Goal: Information Seeking & Learning: Learn about a topic

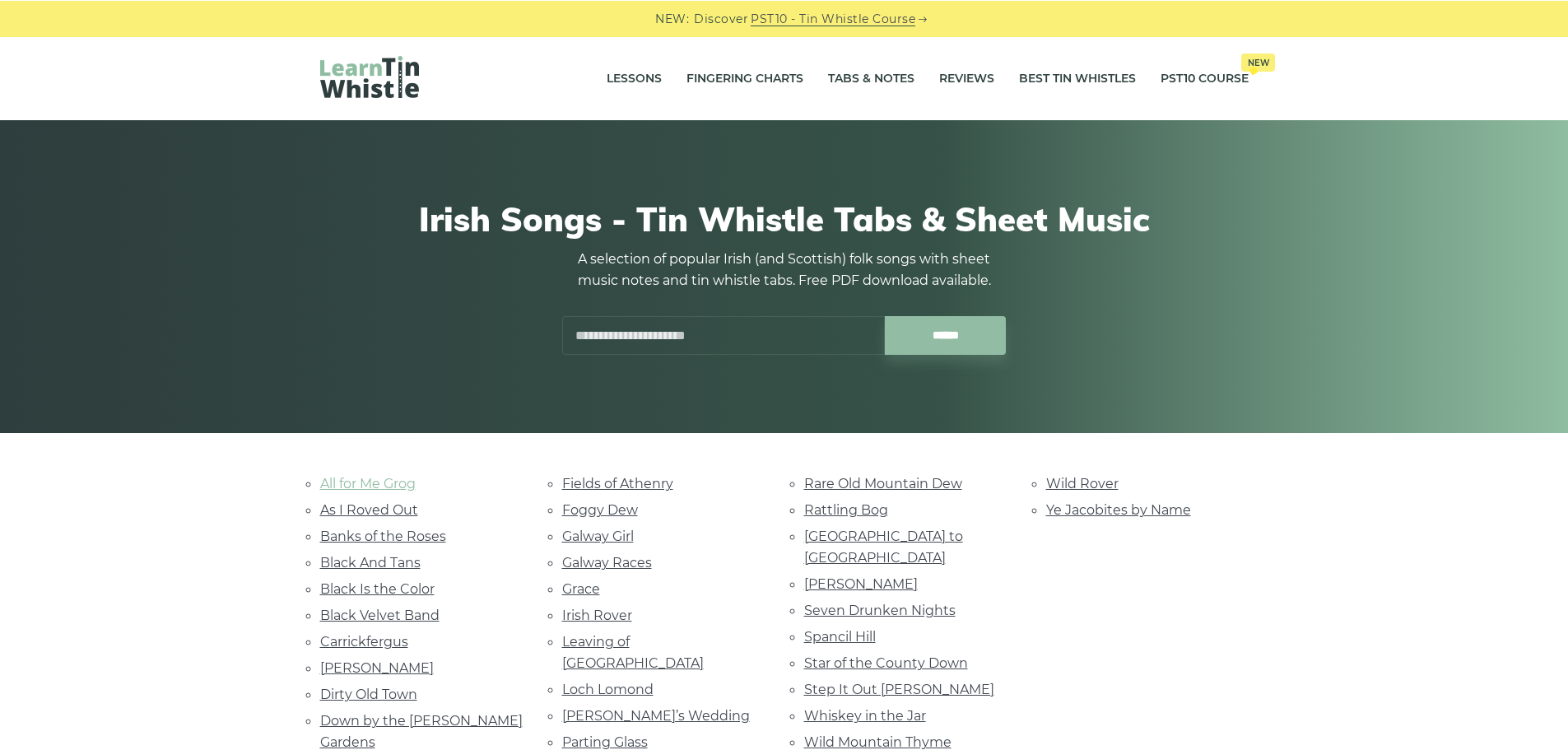
scroll to position [247, 0]
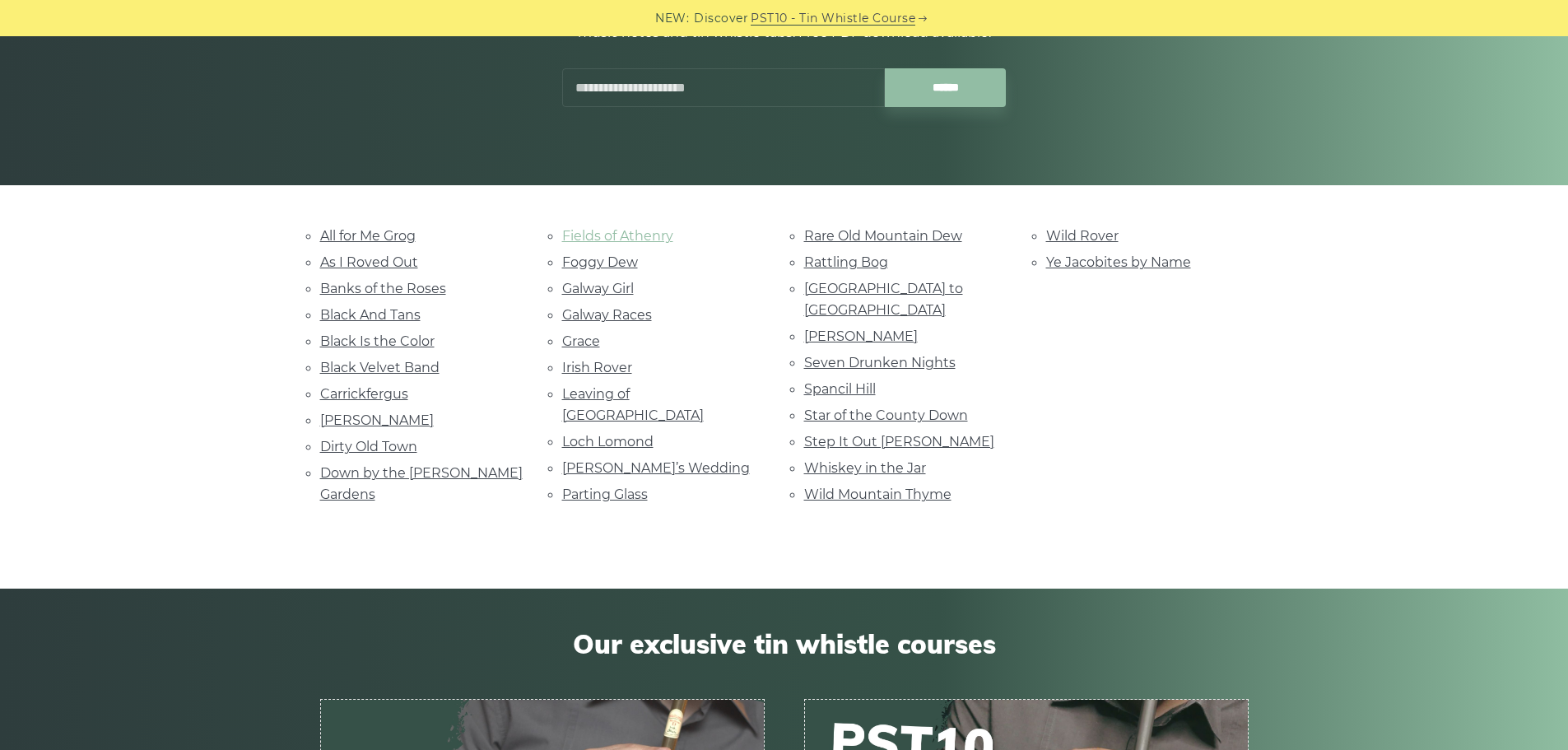
click at [609, 234] on link "Fields of Athenry" at bounding box center [617, 236] width 111 height 16
click at [342, 422] on link "Danny Boy" at bounding box center [376, 420] width 113 height 16
click at [371, 367] on link "Black Velvet Band" at bounding box center [379, 367] width 119 height 16
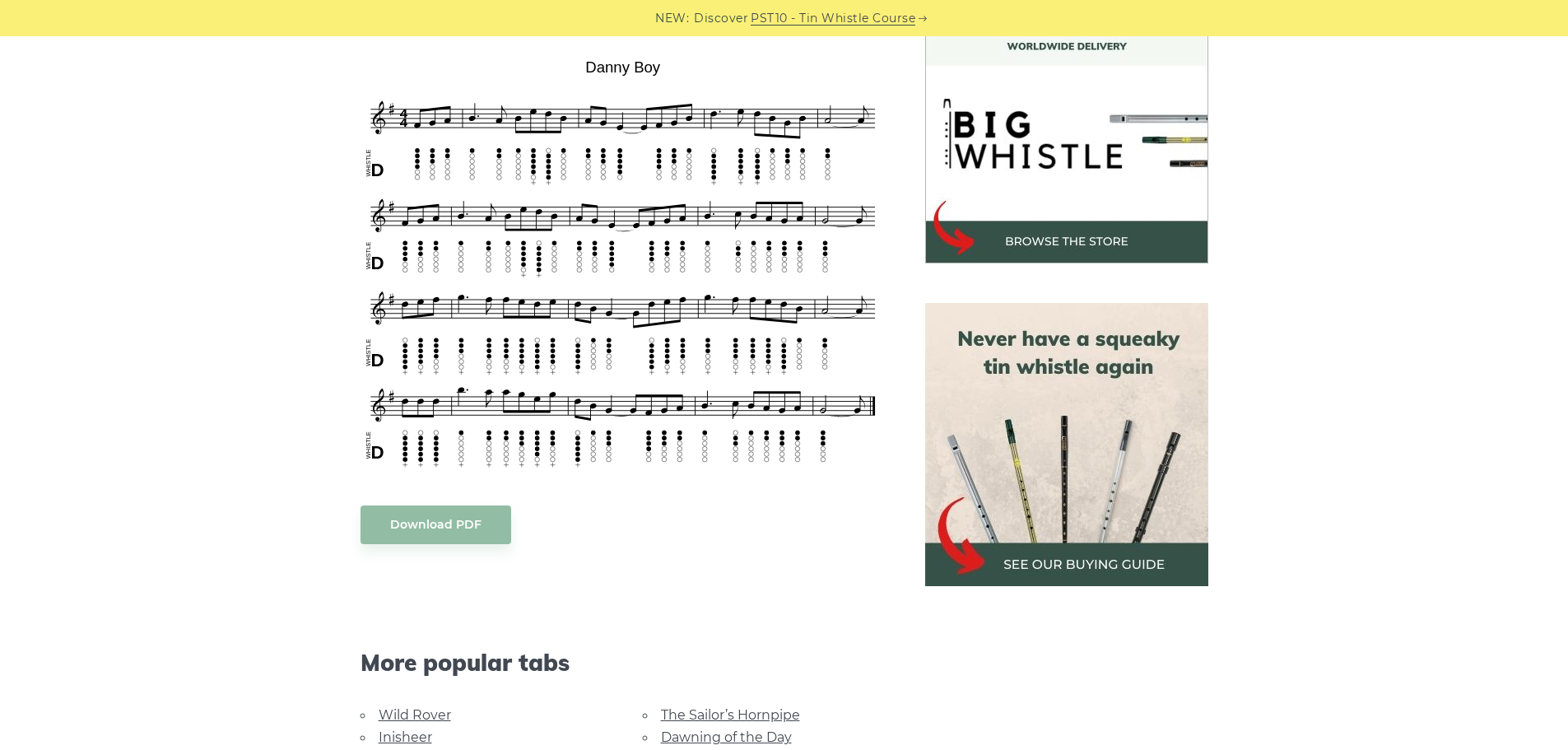
scroll to position [494, 0]
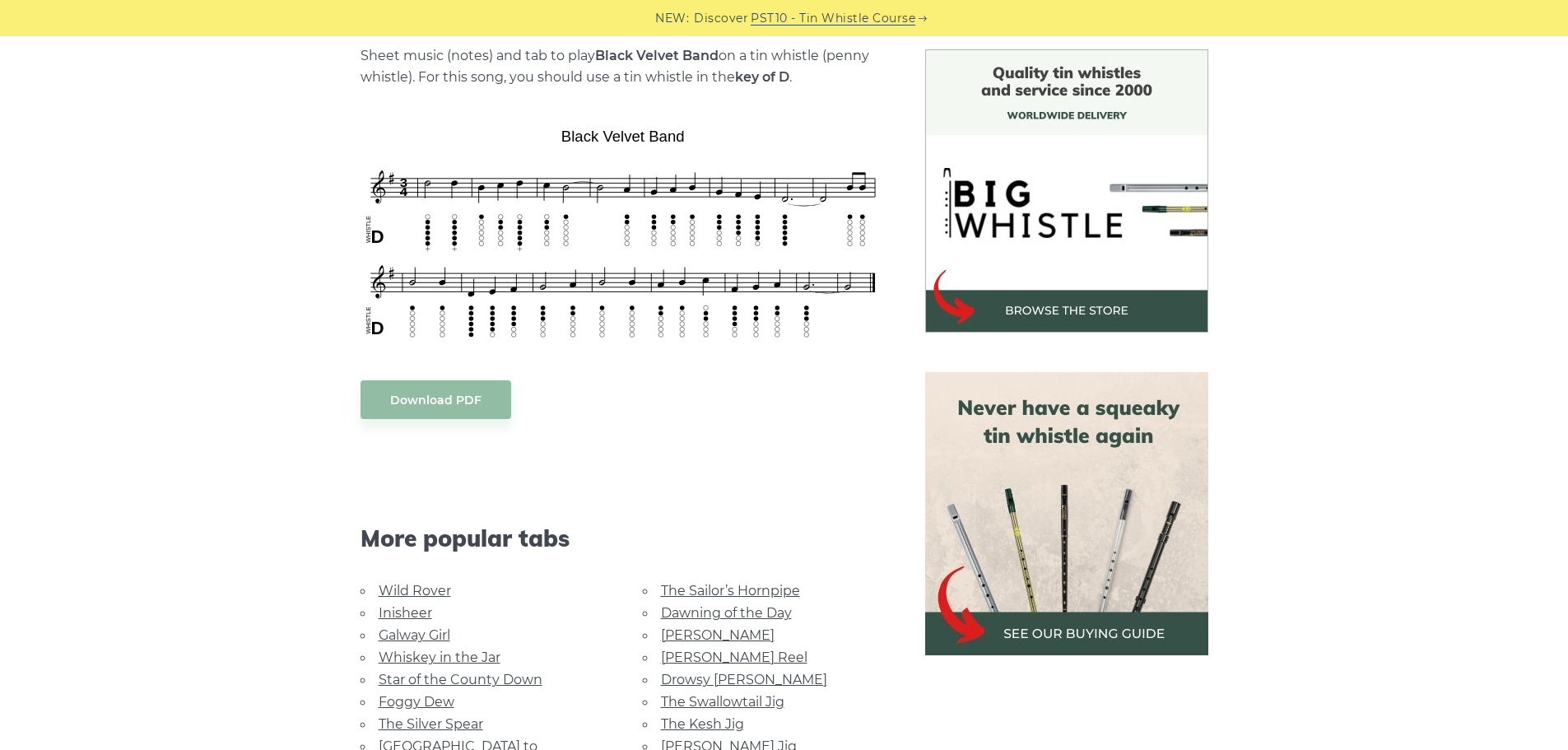
scroll to position [411, 0]
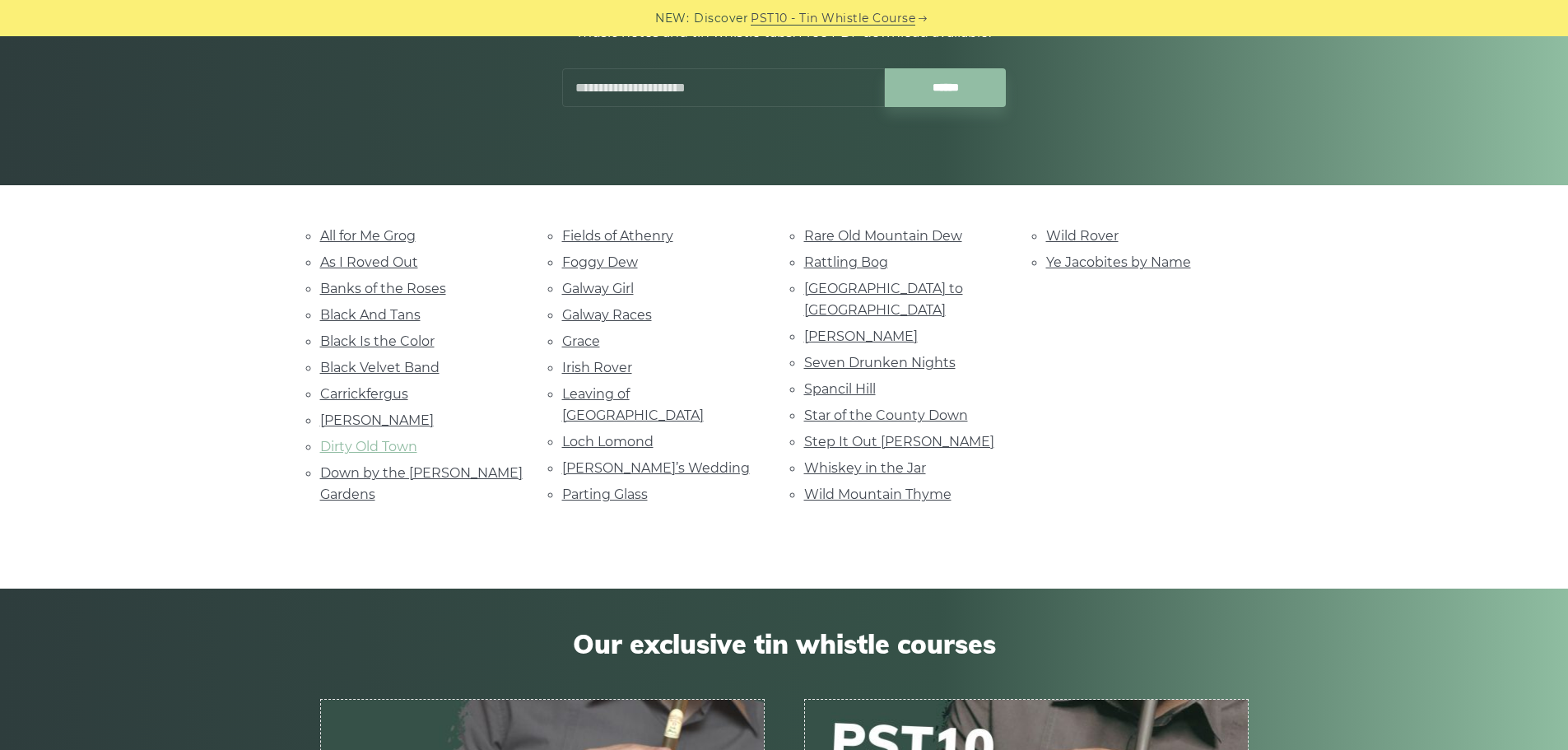
click at [364, 450] on link "Dirty Old Town" at bounding box center [368, 447] width 97 height 16
click at [369, 269] on link "As I Roved Out" at bounding box center [368, 262] width 97 height 16
click at [612, 289] on link "Galway Girl" at bounding box center [597, 288] width 72 height 16
click at [604, 434] on link "Loch Lomond" at bounding box center [607, 442] width 92 height 16
click at [580, 486] on link "Parting Glass" at bounding box center [604, 494] width 86 height 16
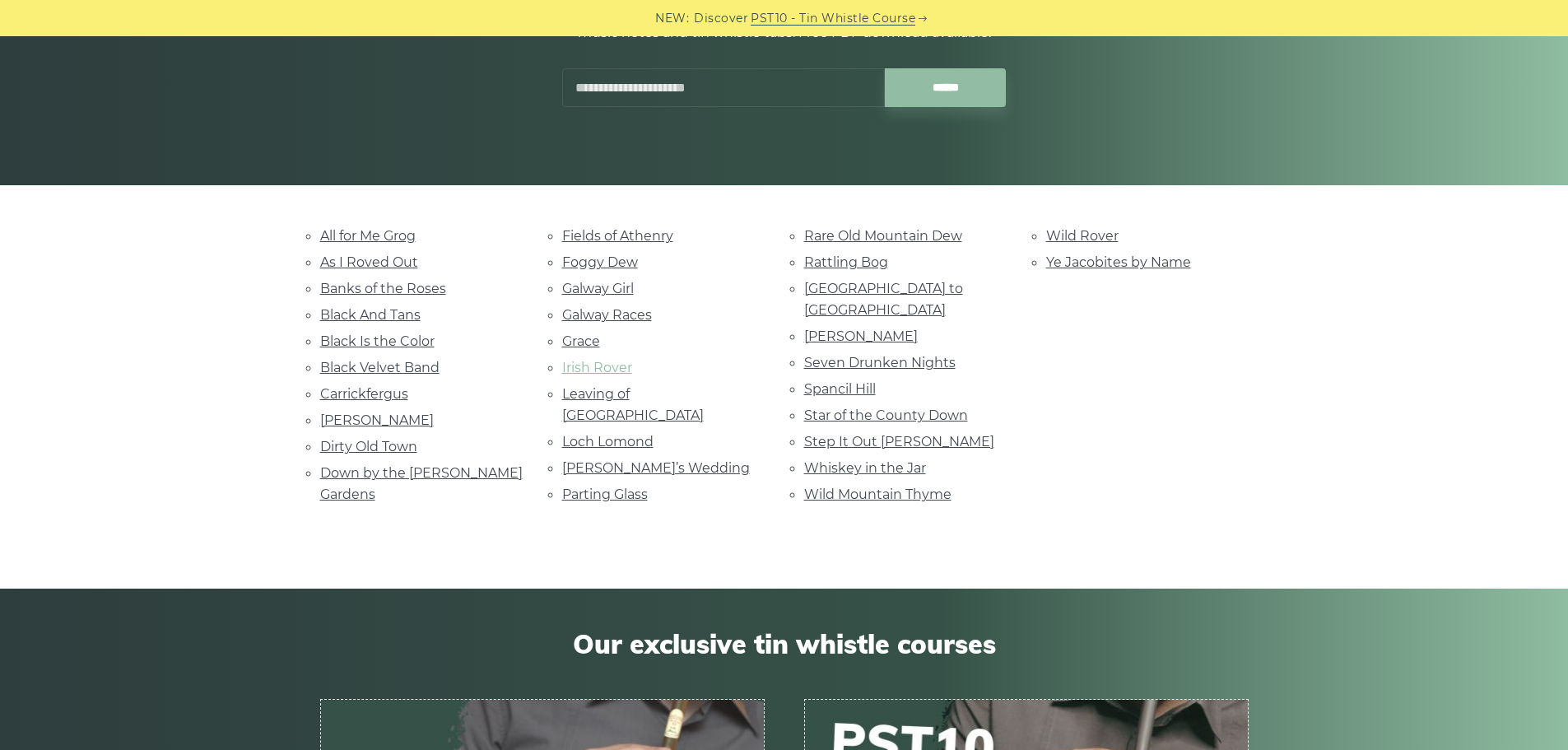
click at [580, 364] on link "Irish Rover" at bounding box center [596, 367] width 70 height 16
click at [844, 460] on link "Whiskey in the Jar" at bounding box center [865, 468] width 122 height 16
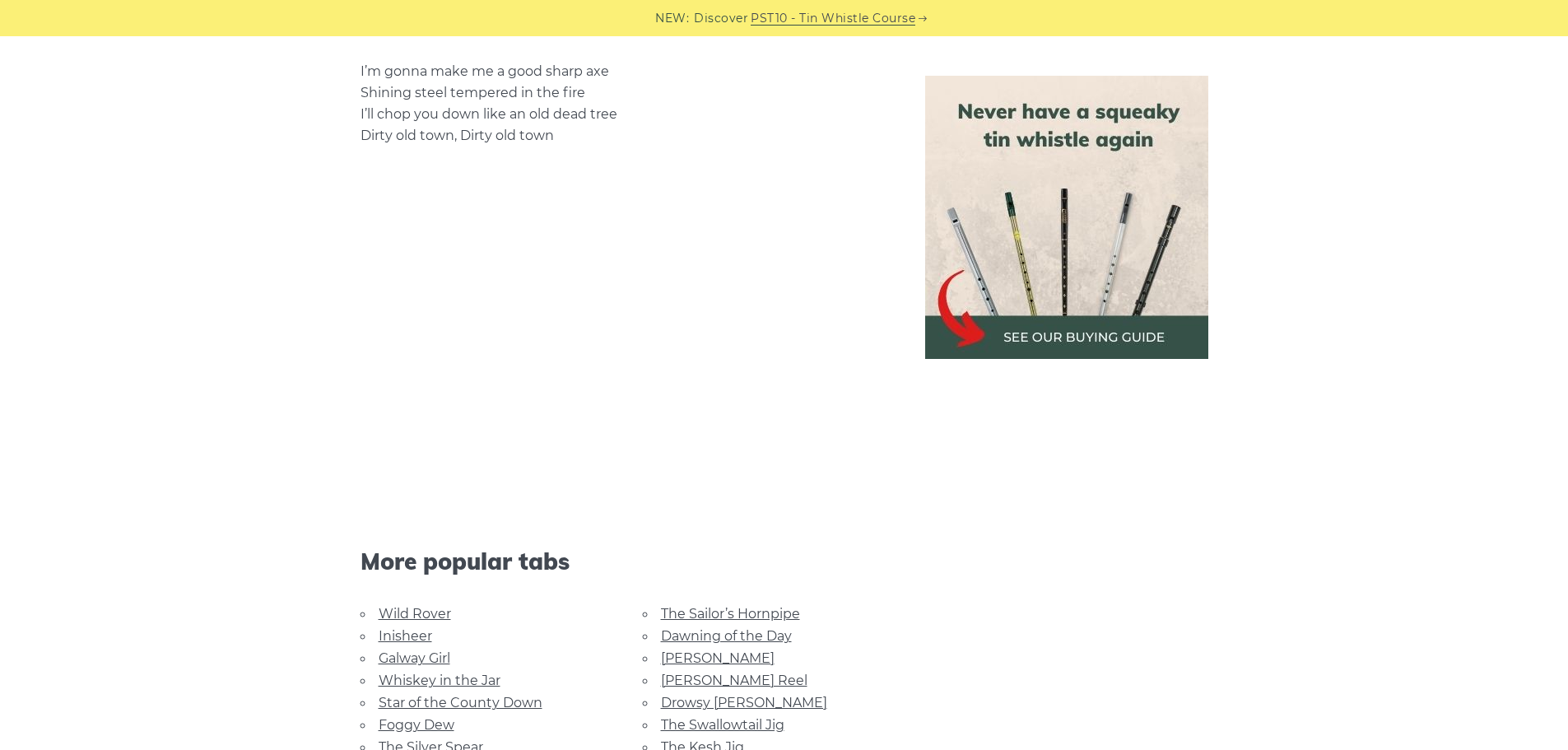
scroll to position [906, 0]
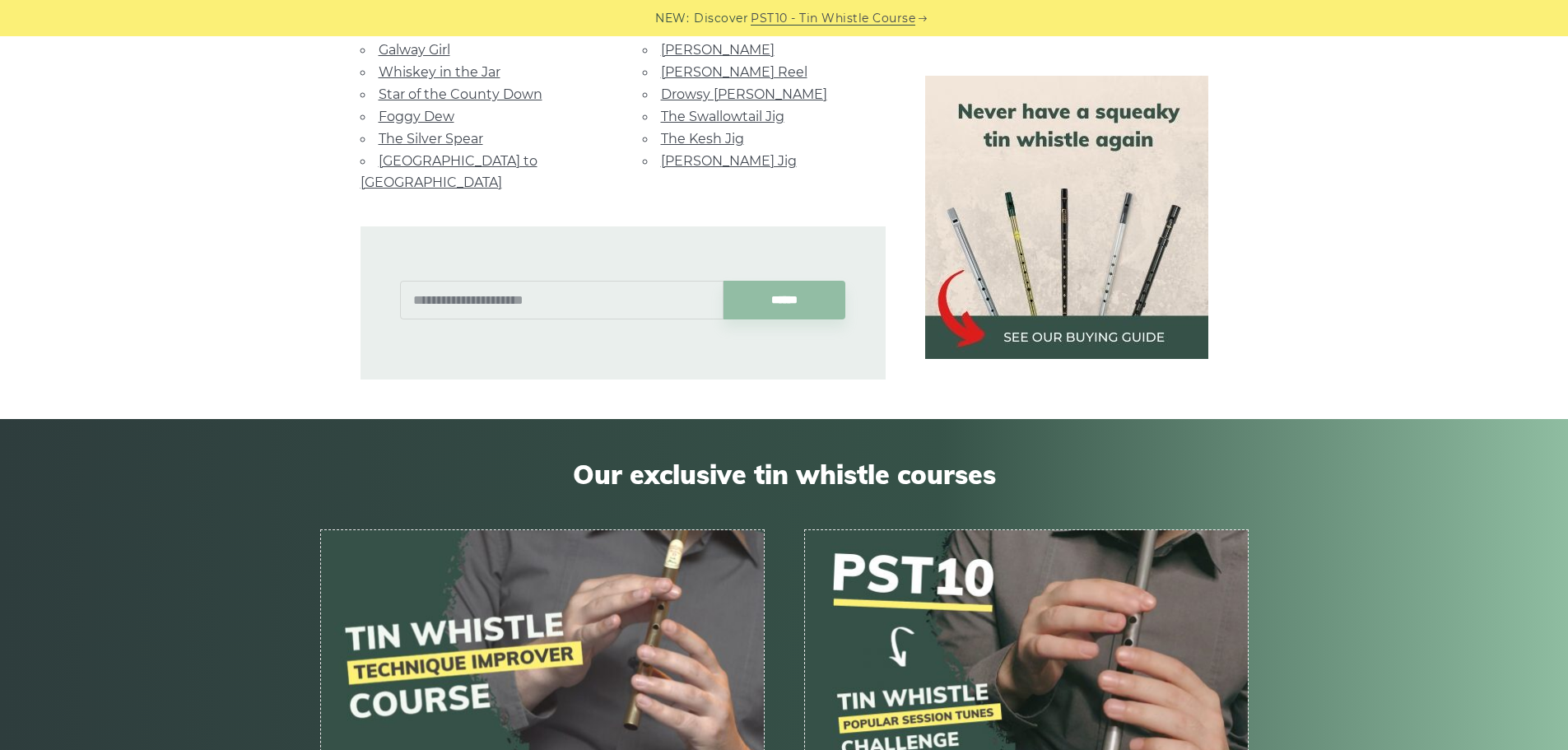
scroll to position [740, 0]
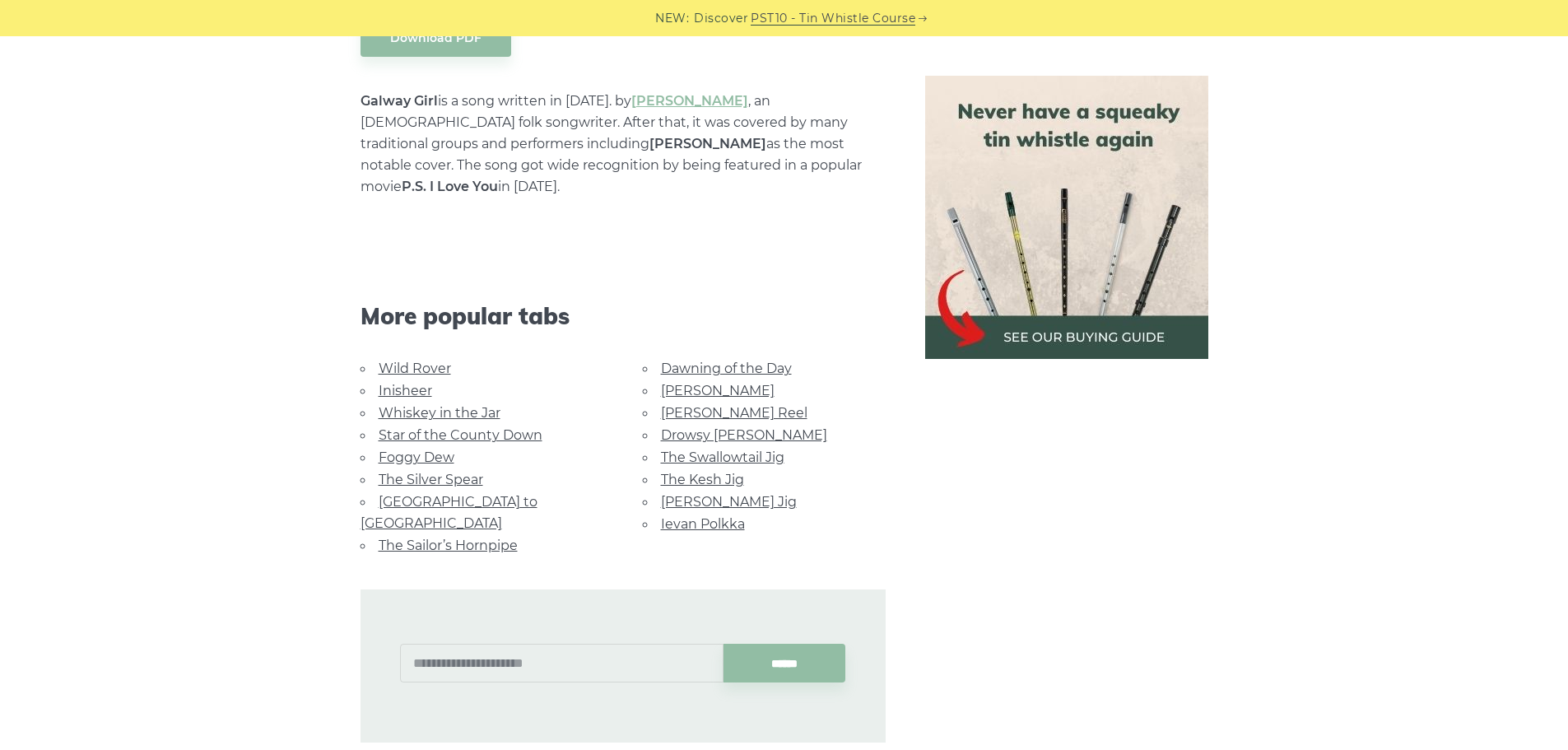
scroll to position [740, 0]
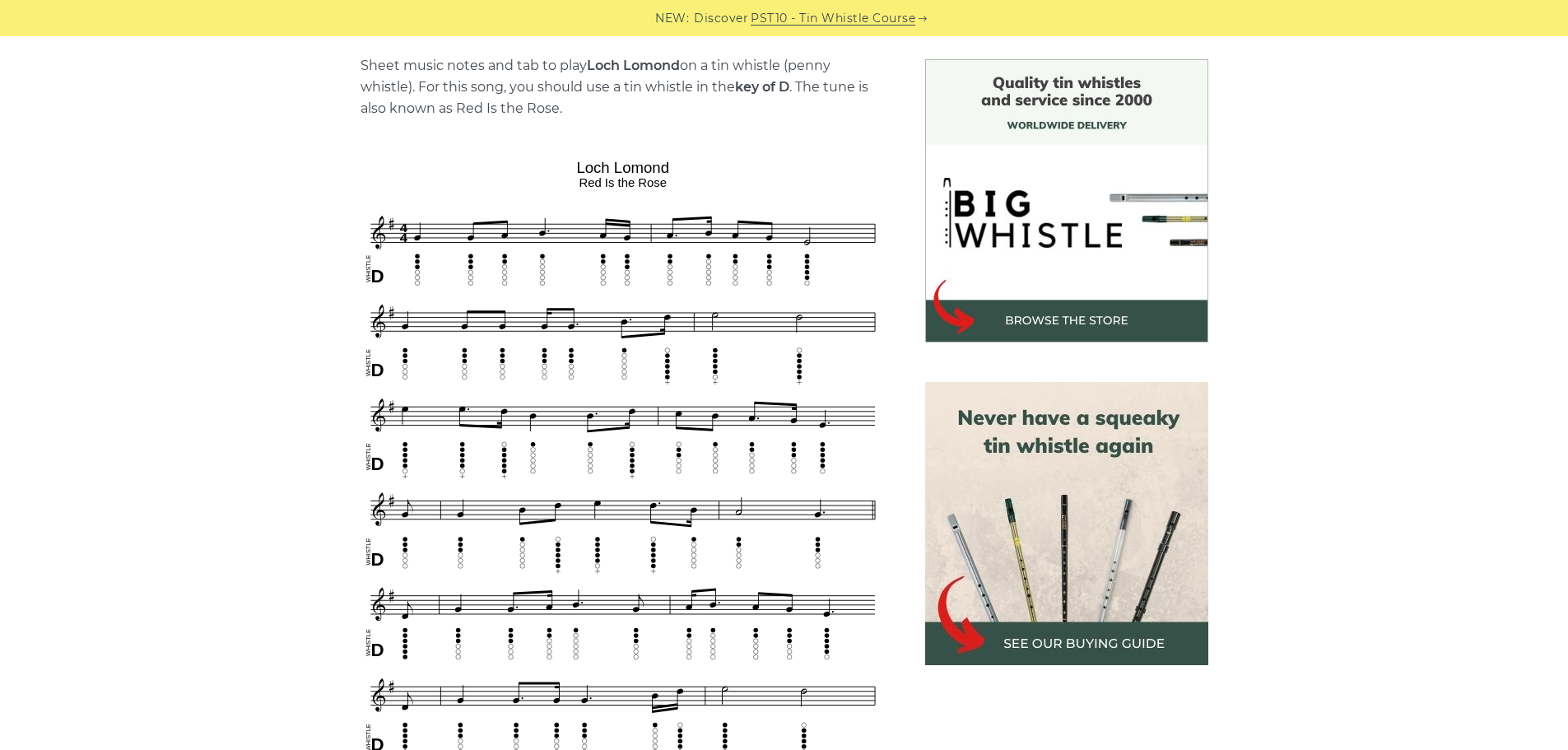
scroll to position [411, 0]
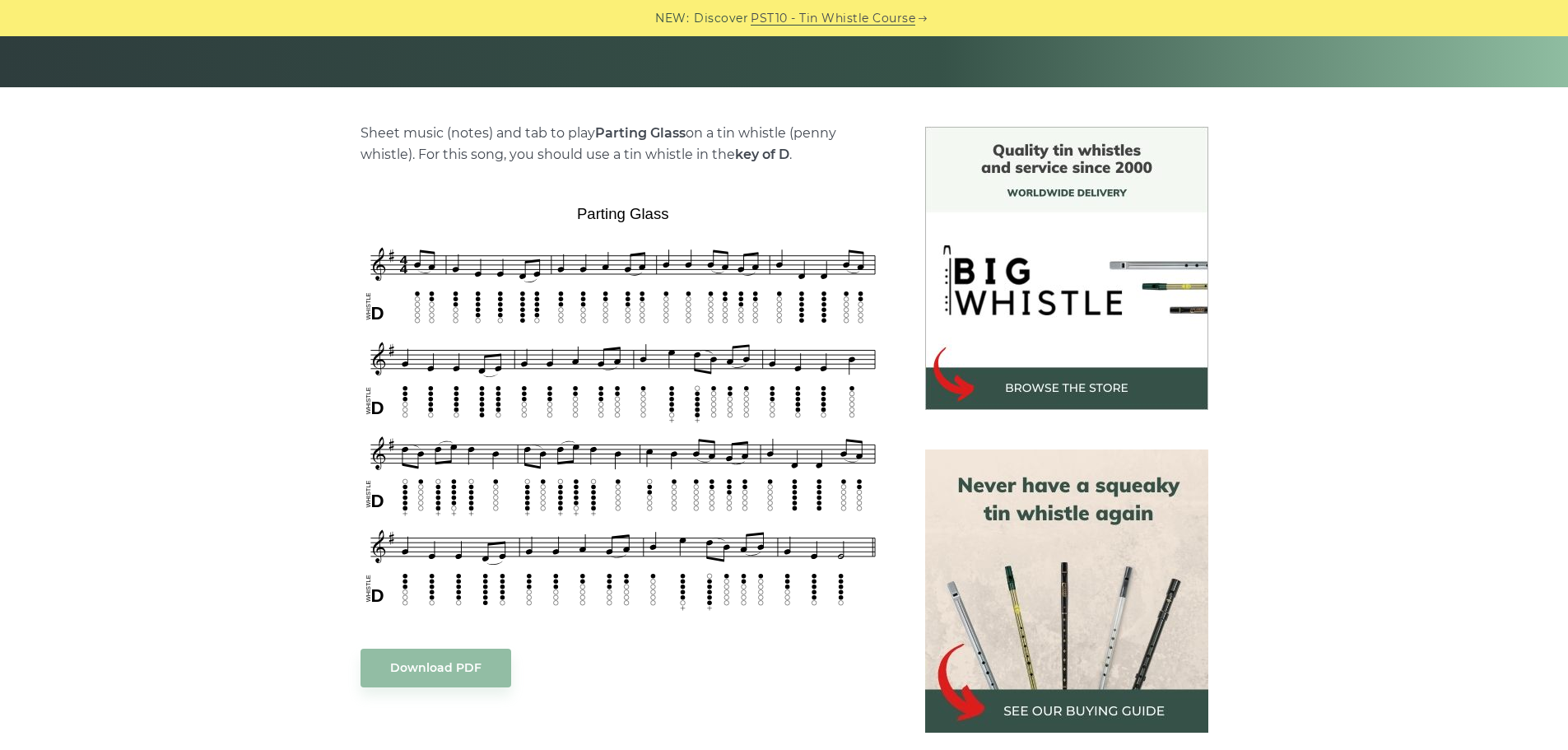
scroll to position [494, 0]
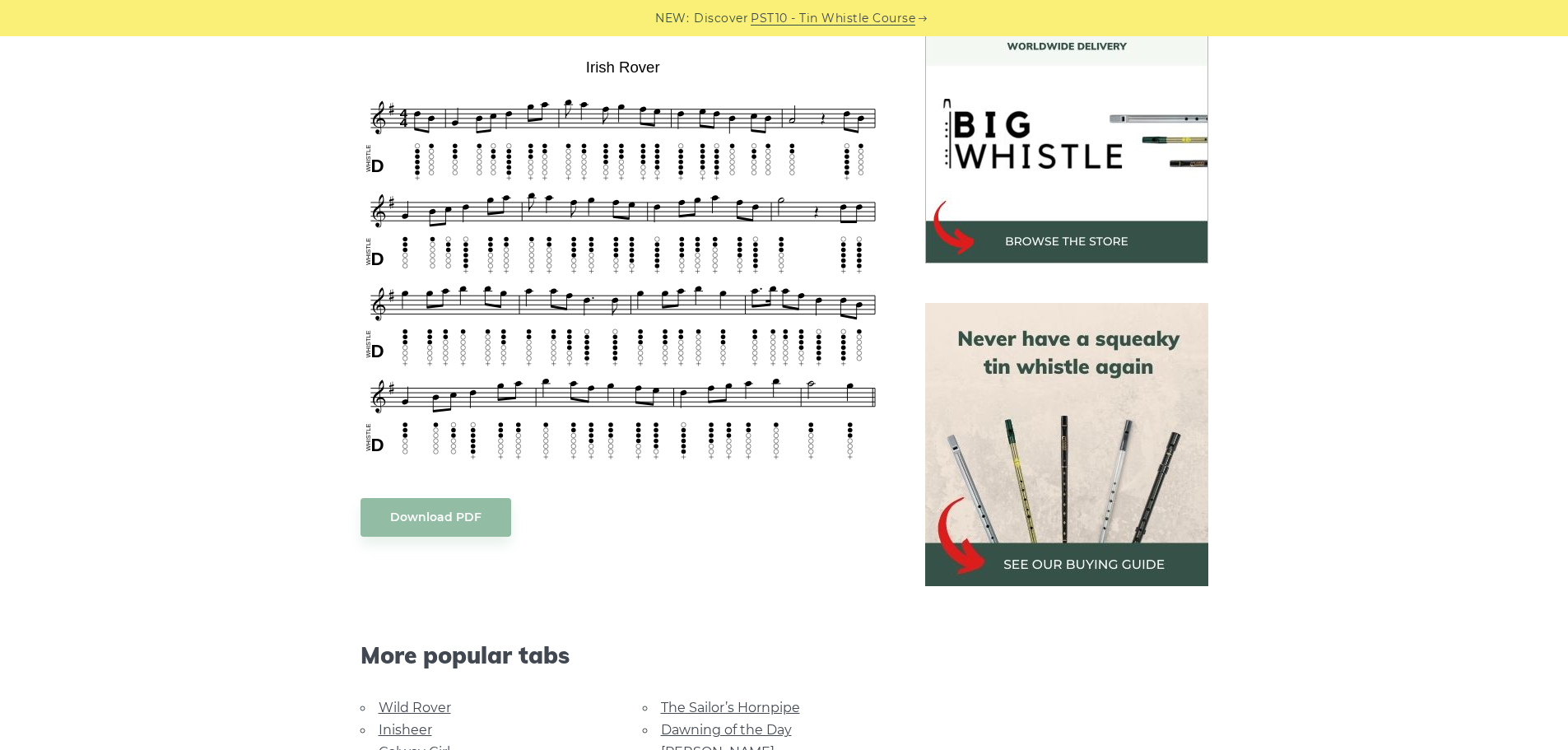
scroll to position [494, 0]
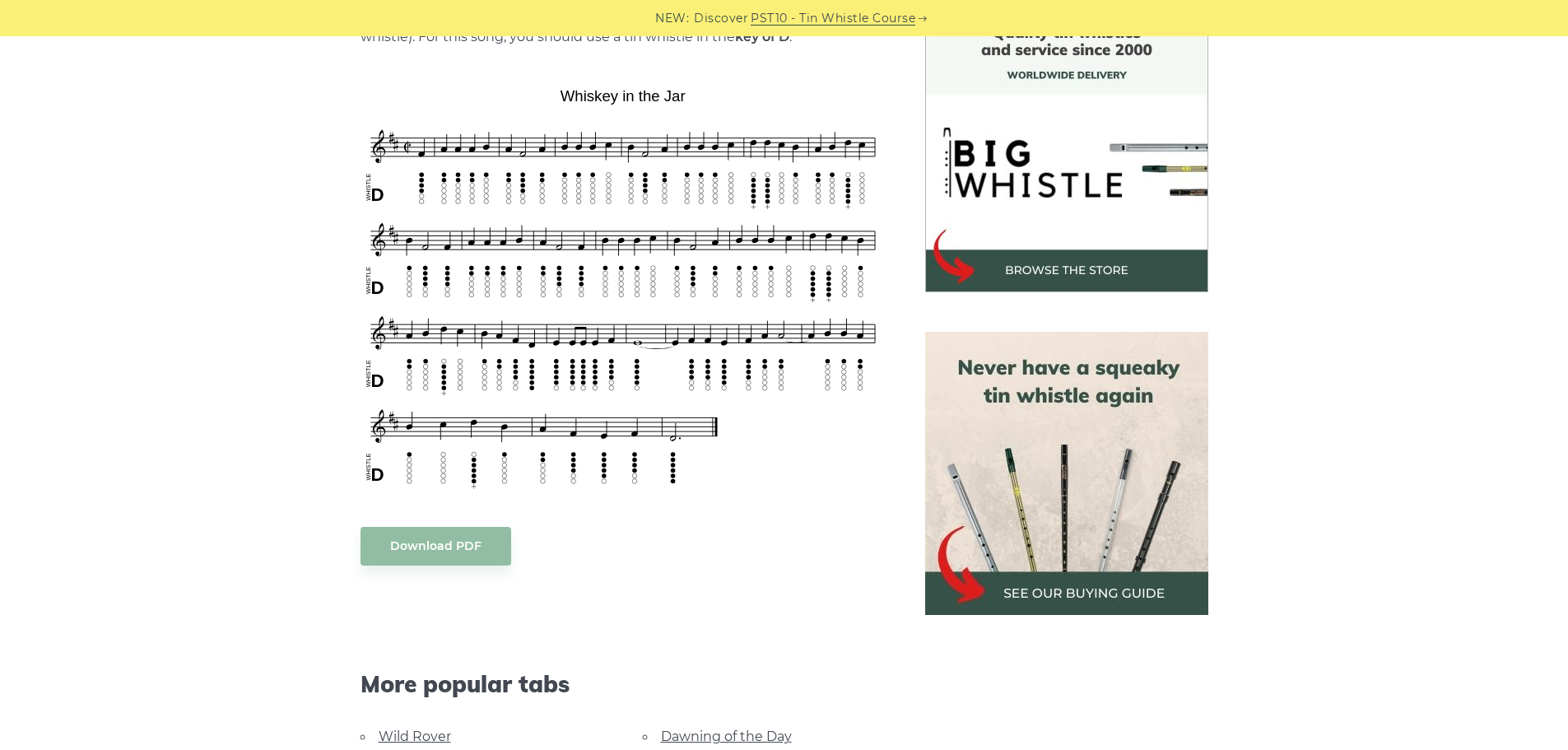
scroll to position [494, 0]
